Goal: Communication & Community: Answer question/provide support

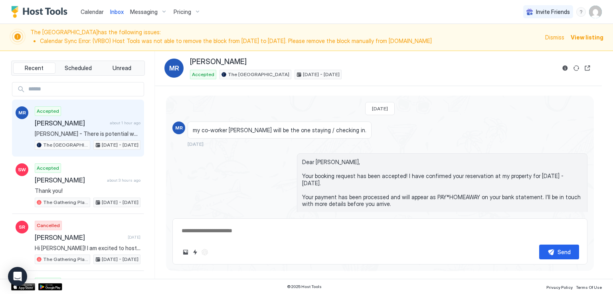
type textarea "*"
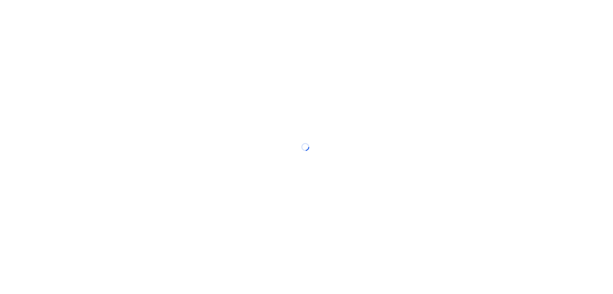
click at [318, 13] on div at bounding box center [306, 147] width 613 height 294
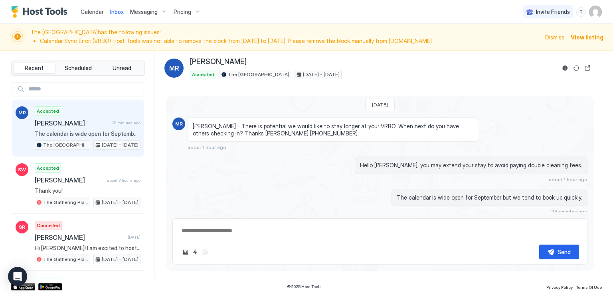
scroll to position [655, 0]
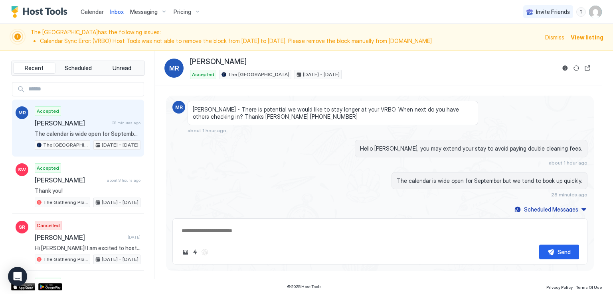
click at [345, 241] on div "Send" at bounding box center [379, 242] width 415 height 46
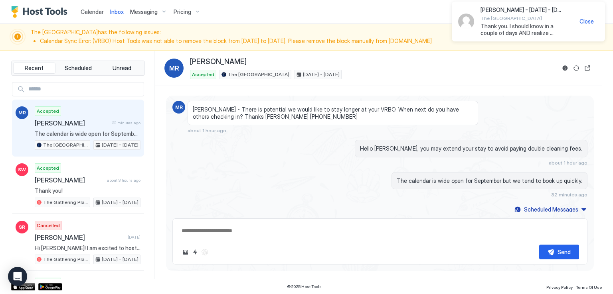
scroll to position [732, 0]
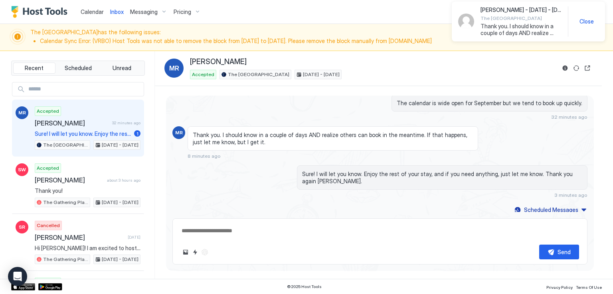
type textarea "*"
click at [308, 7] on div "Calendar Inbox Messaging Pricing Invite Friends RM" at bounding box center [306, 12] width 613 height 24
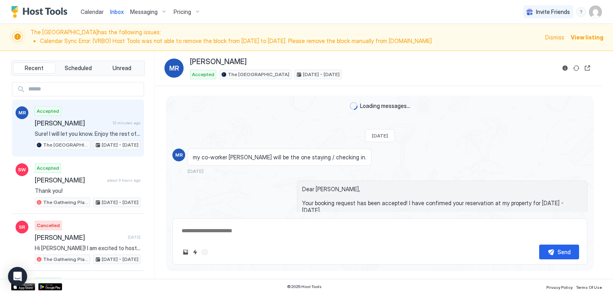
scroll to position [732, 0]
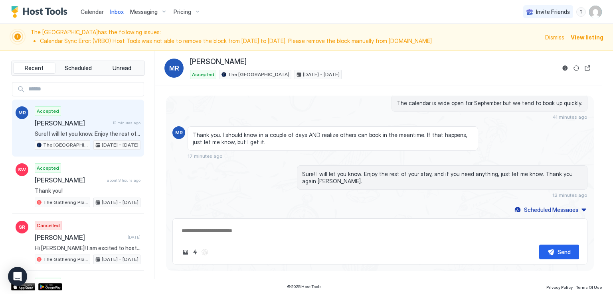
click at [384, 19] on div "Calendar Inbox Messaging Pricing Invite Friends RM" at bounding box center [306, 12] width 613 height 24
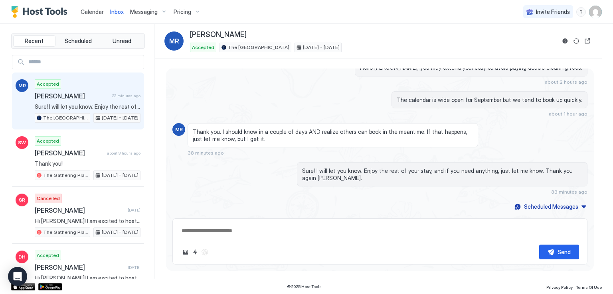
type textarea "*"
